Goal: Find contact information: Find contact information

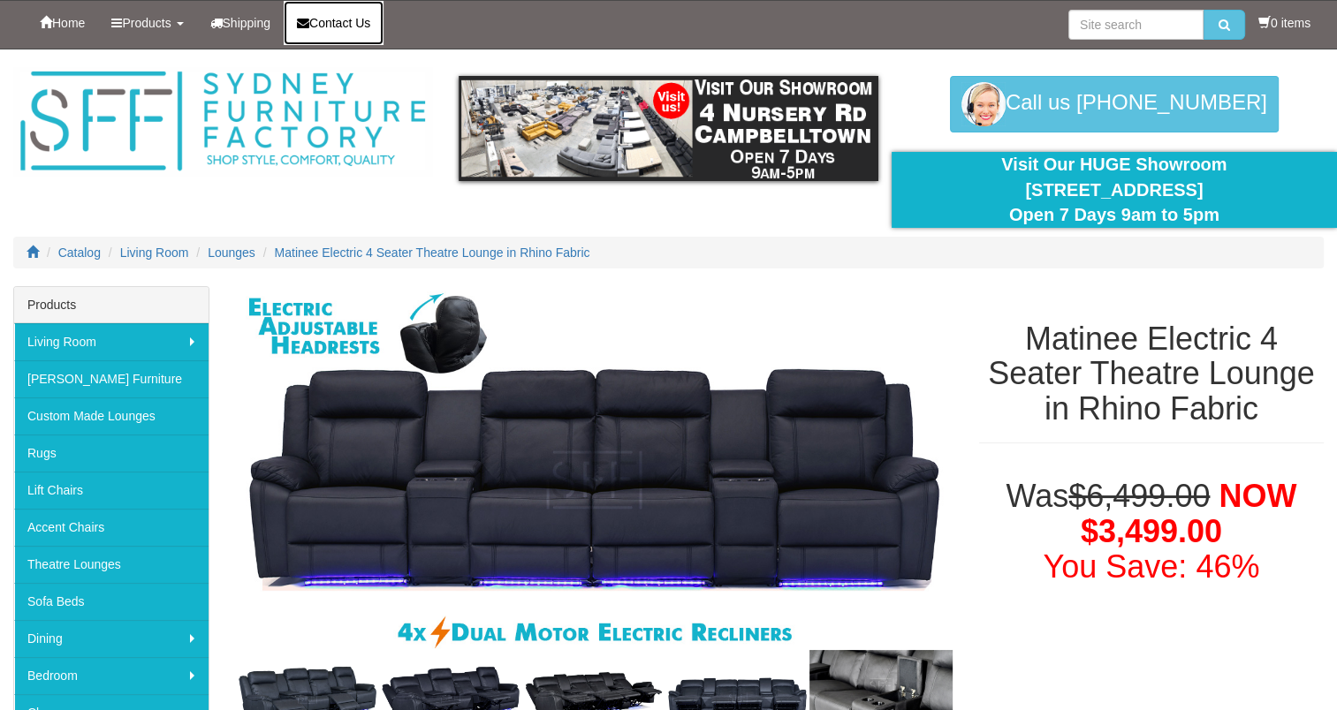
click at [356, 24] on span "Contact Us" at bounding box center [339, 23] width 61 height 14
